Goal: Transaction & Acquisition: Purchase product/service

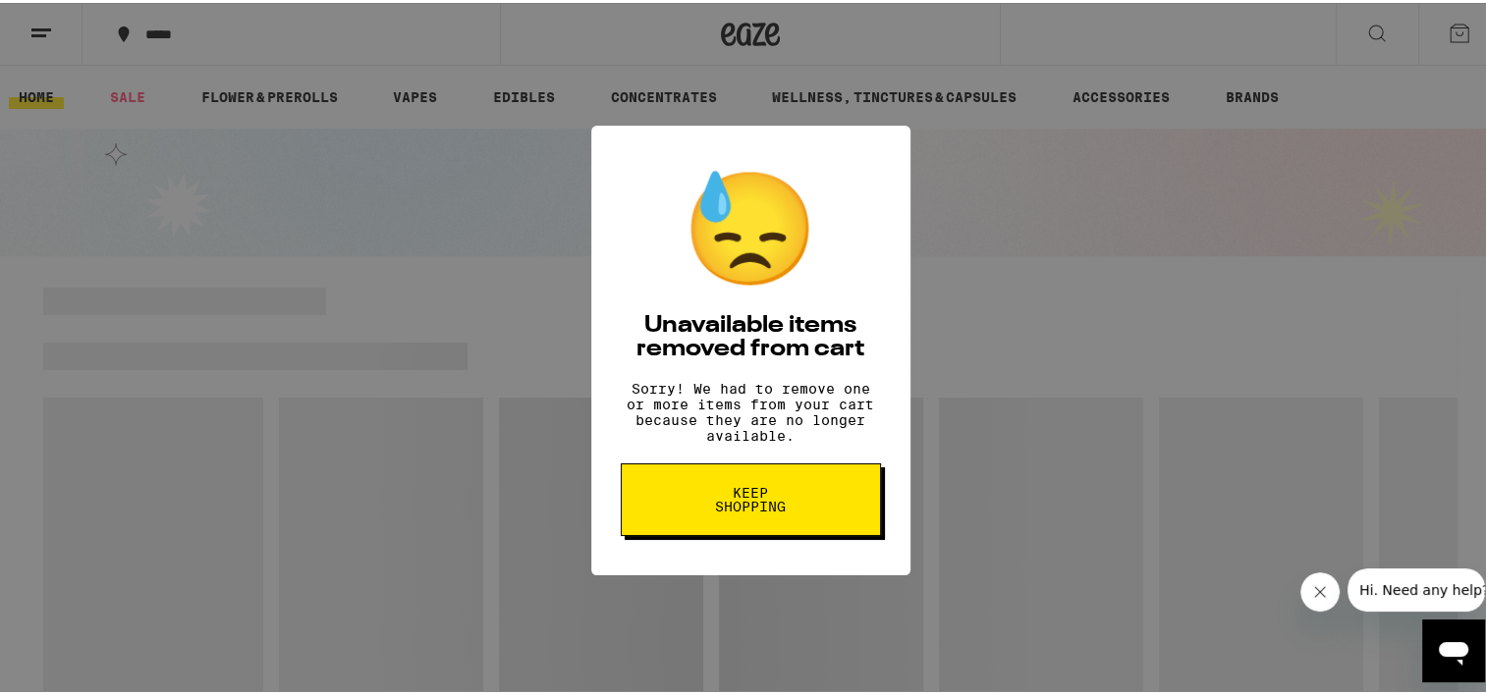
click at [738, 502] on span "Keep Shopping" at bounding box center [750, 496] width 101 height 27
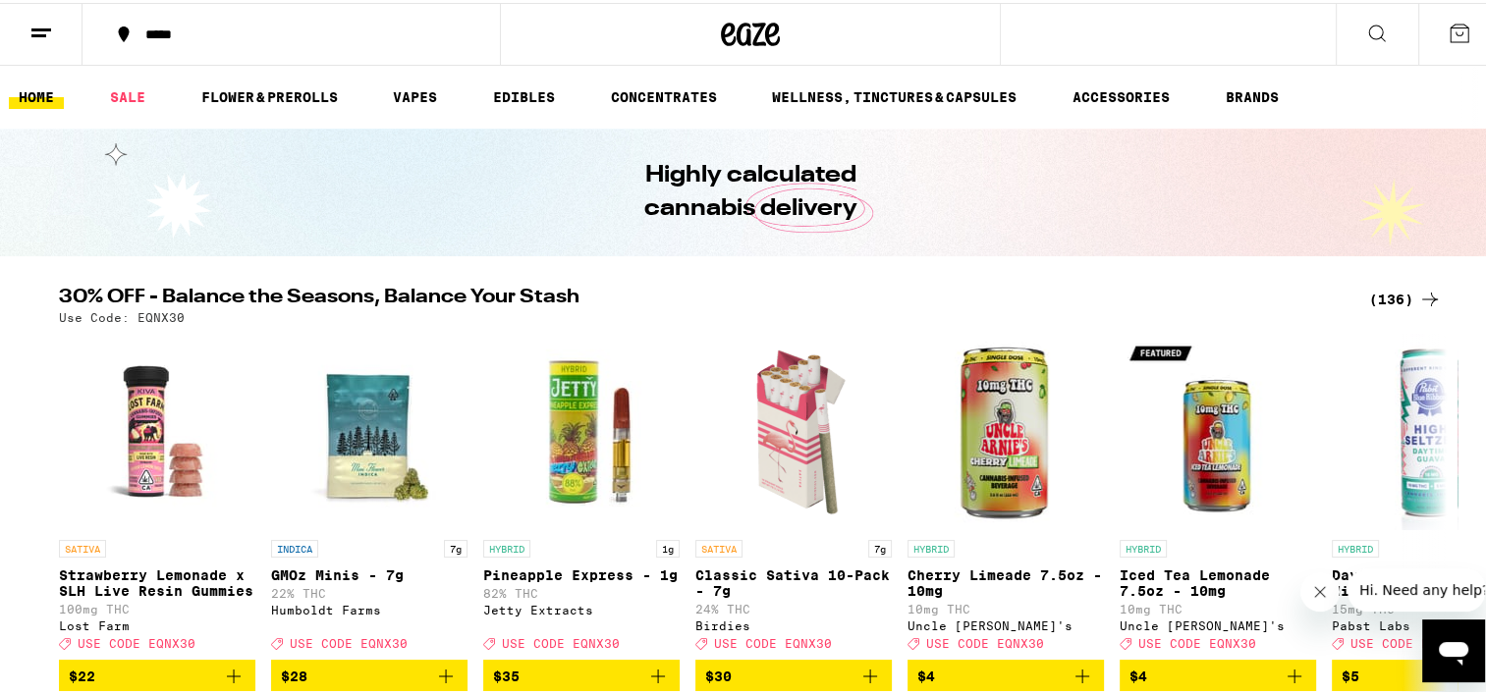
click at [1387, 298] on div "(136)" at bounding box center [1405, 297] width 73 height 24
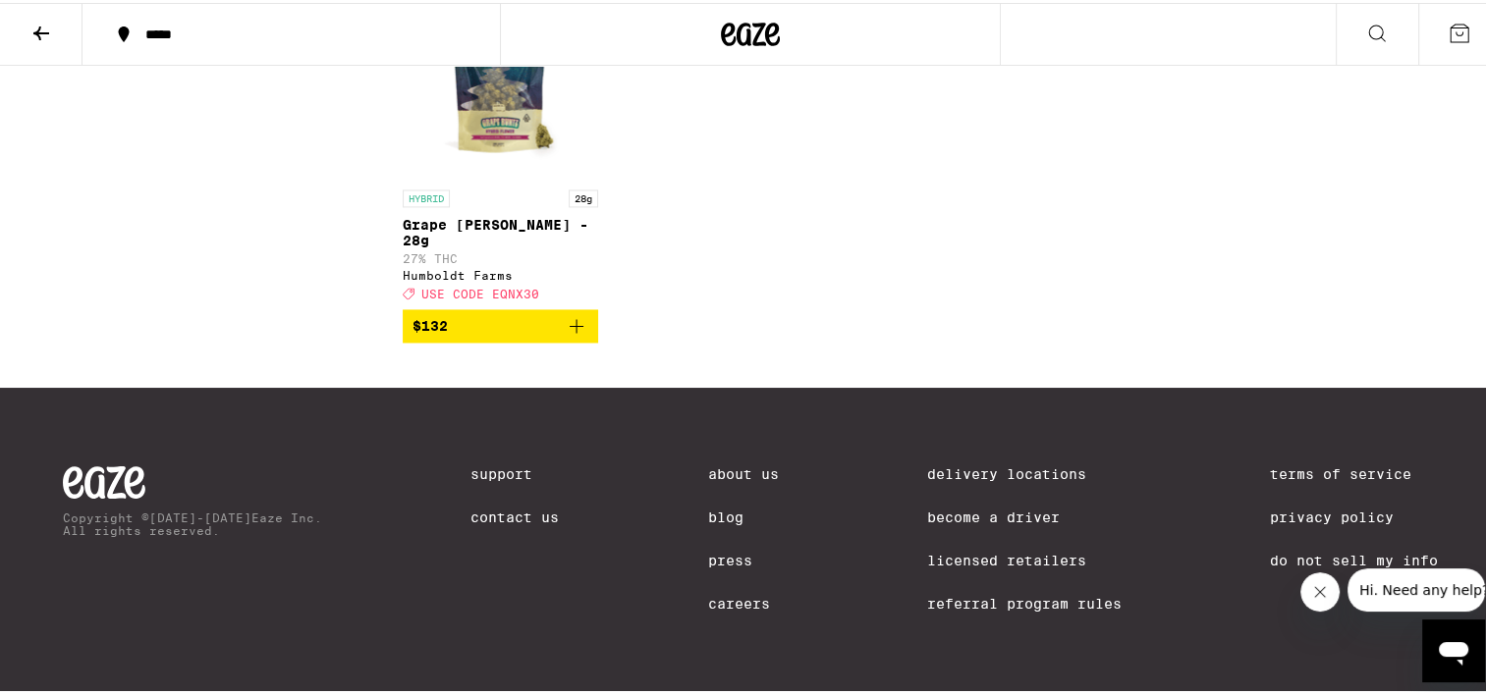
scroll to position [10702, 0]
